Goal: Task Accomplishment & Management: Manage account settings

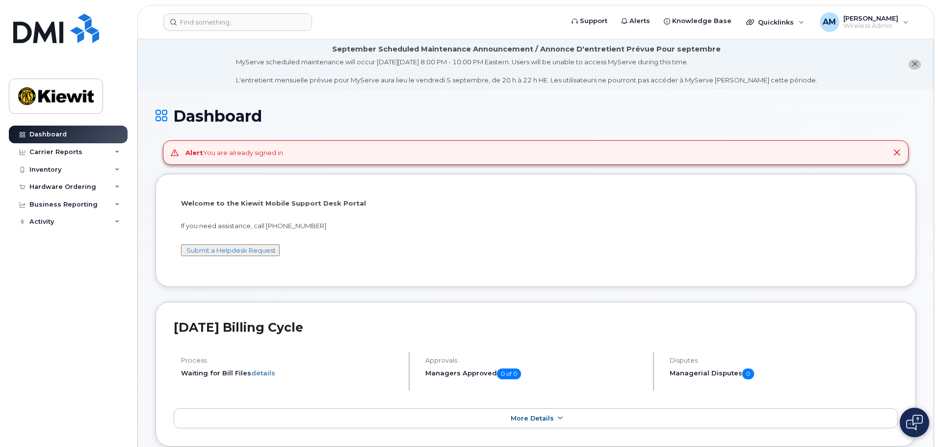
click at [908, 426] on img at bounding box center [914, 422] width 17 height 16
click at [865, 112] on h1 "Dashboard" at bounding box center [535, 115] width 760 height 17
click at [915, 422] on img at bounding box center [914, 422] width 10 height 16
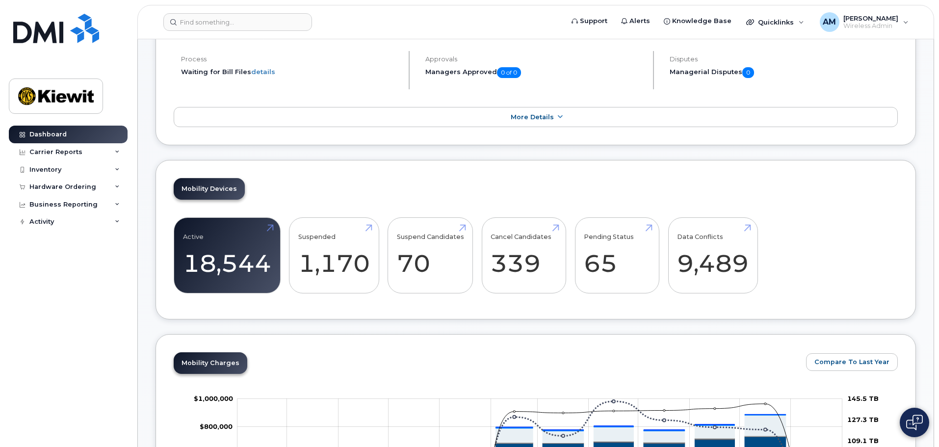
scroll to position [147, 0]
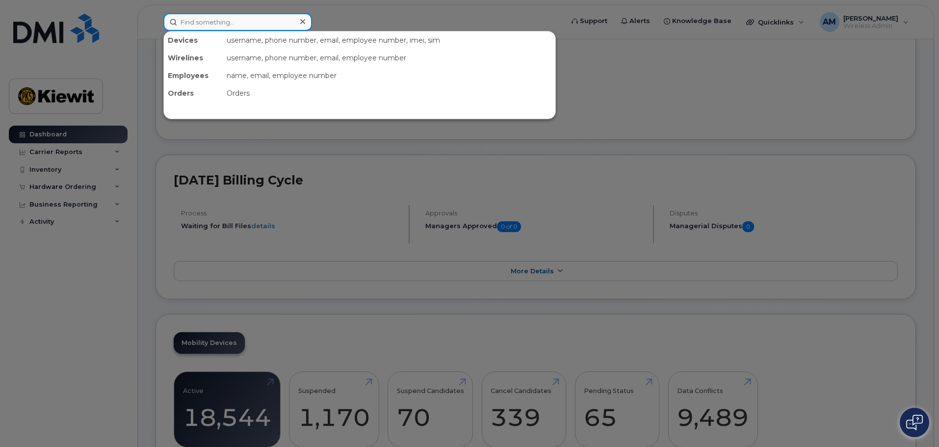
click at [256, 26] on input at bounding box center [237, 22] width 149 height 18
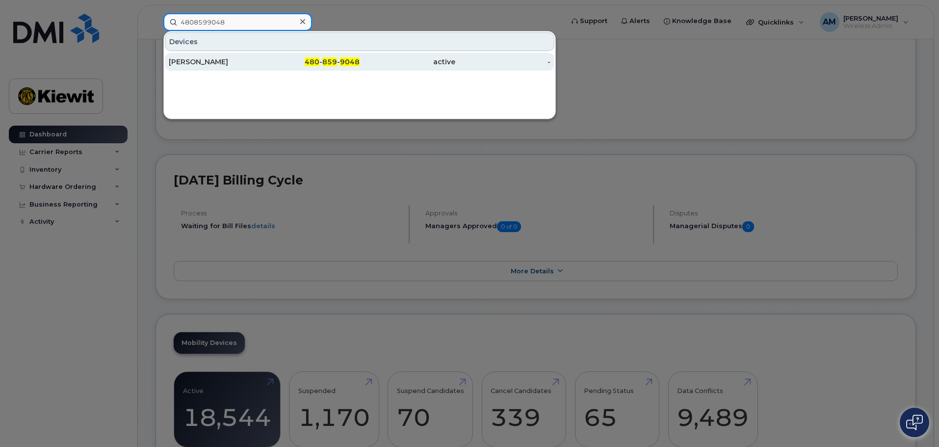
type input "4808599048"
click at [281, 65] on div "480 - 859 - 9048" at bounding box center [312, 62] width 96 height 10
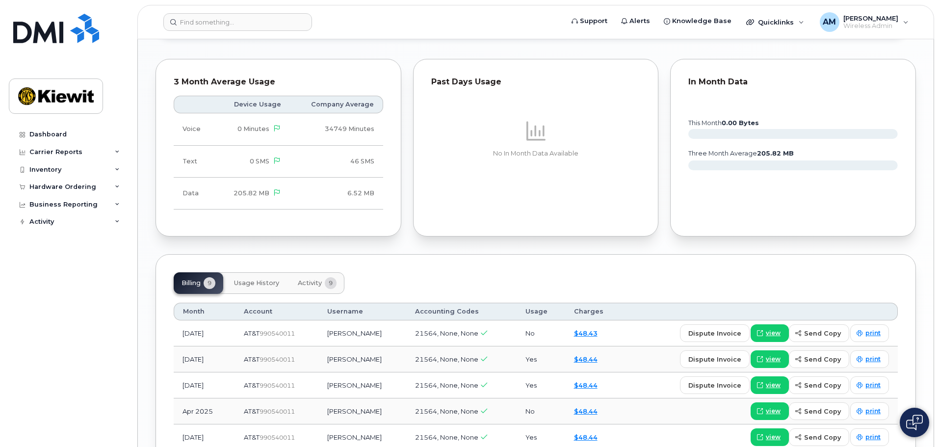
scroll to position [886, 0]
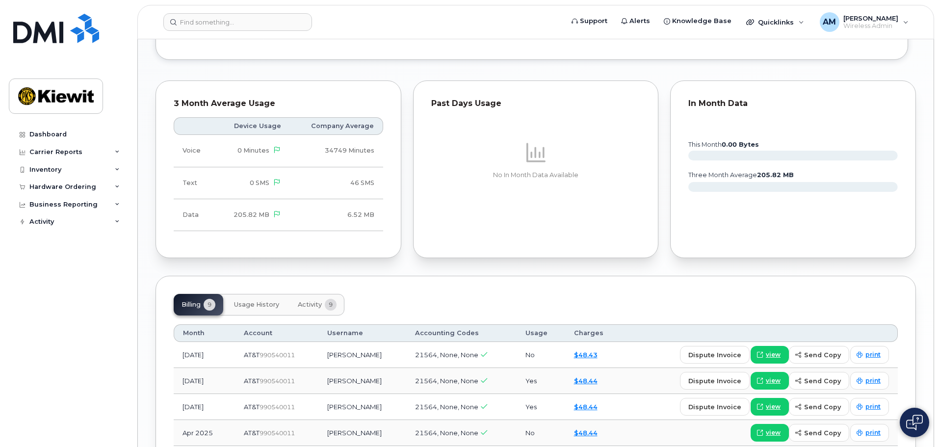
click at [310, 301] on span "Activity" at bounding box center [310, 305] width 24 height 8
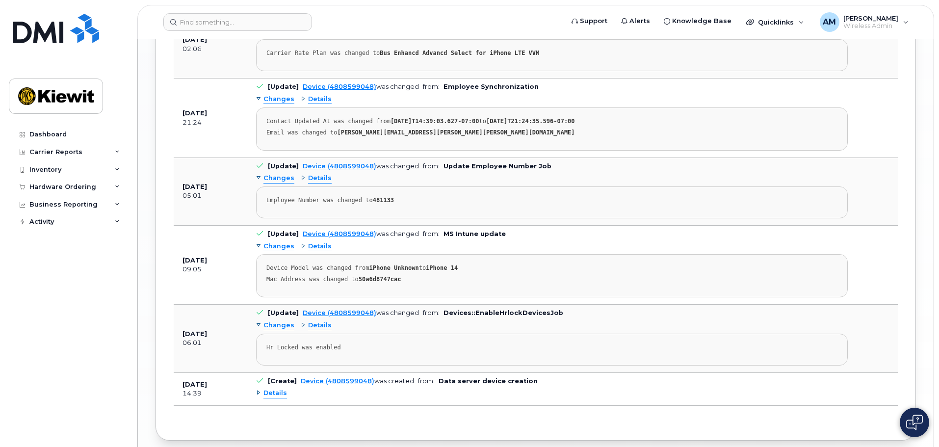
scroll to position [1300, 0]
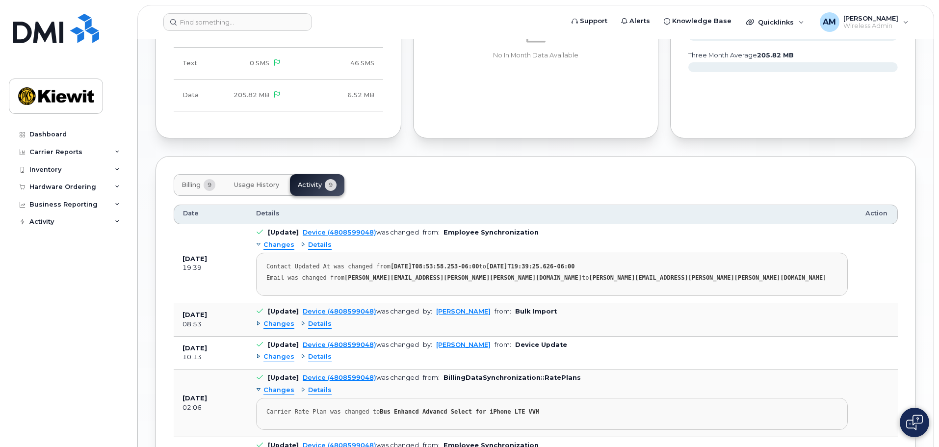
click at [265, 174] on button "Usage History" at bounding box center [256, 185] width 61 height 22
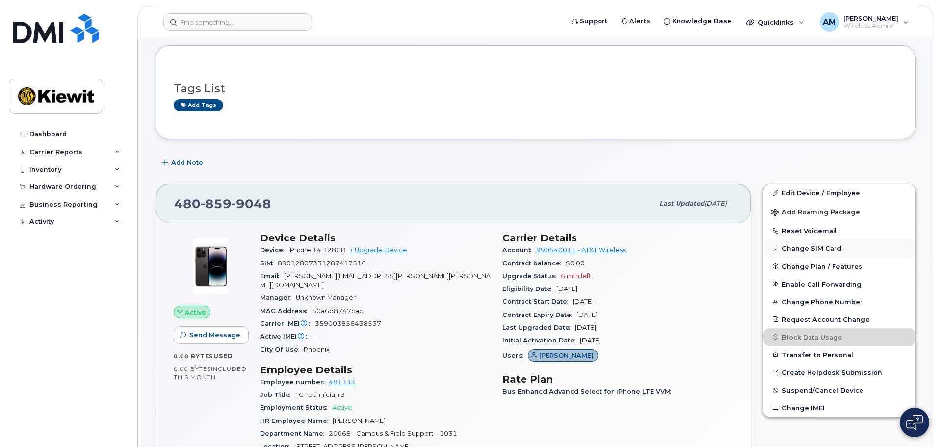
scroll to position [98, 0]
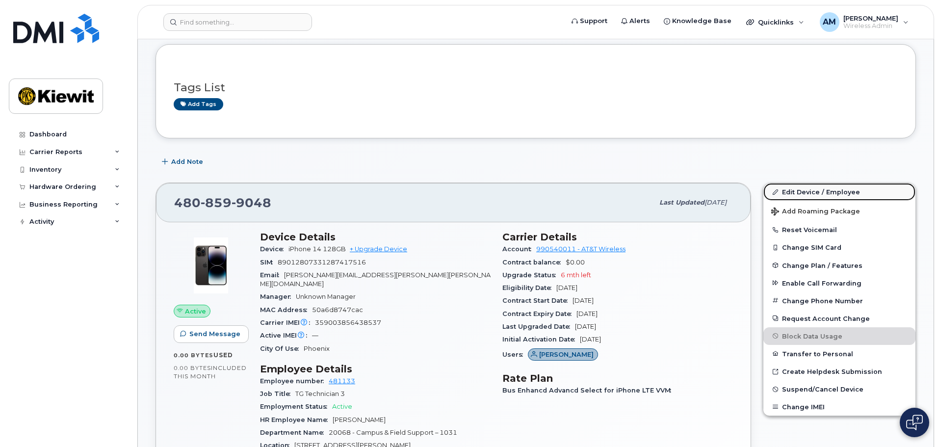
click at [815, 186] on link "Edit Device / Employee" at bounding box center [839, 192] width 152 height 18
